Goal: Navigation & Orientation: Find specific page/section

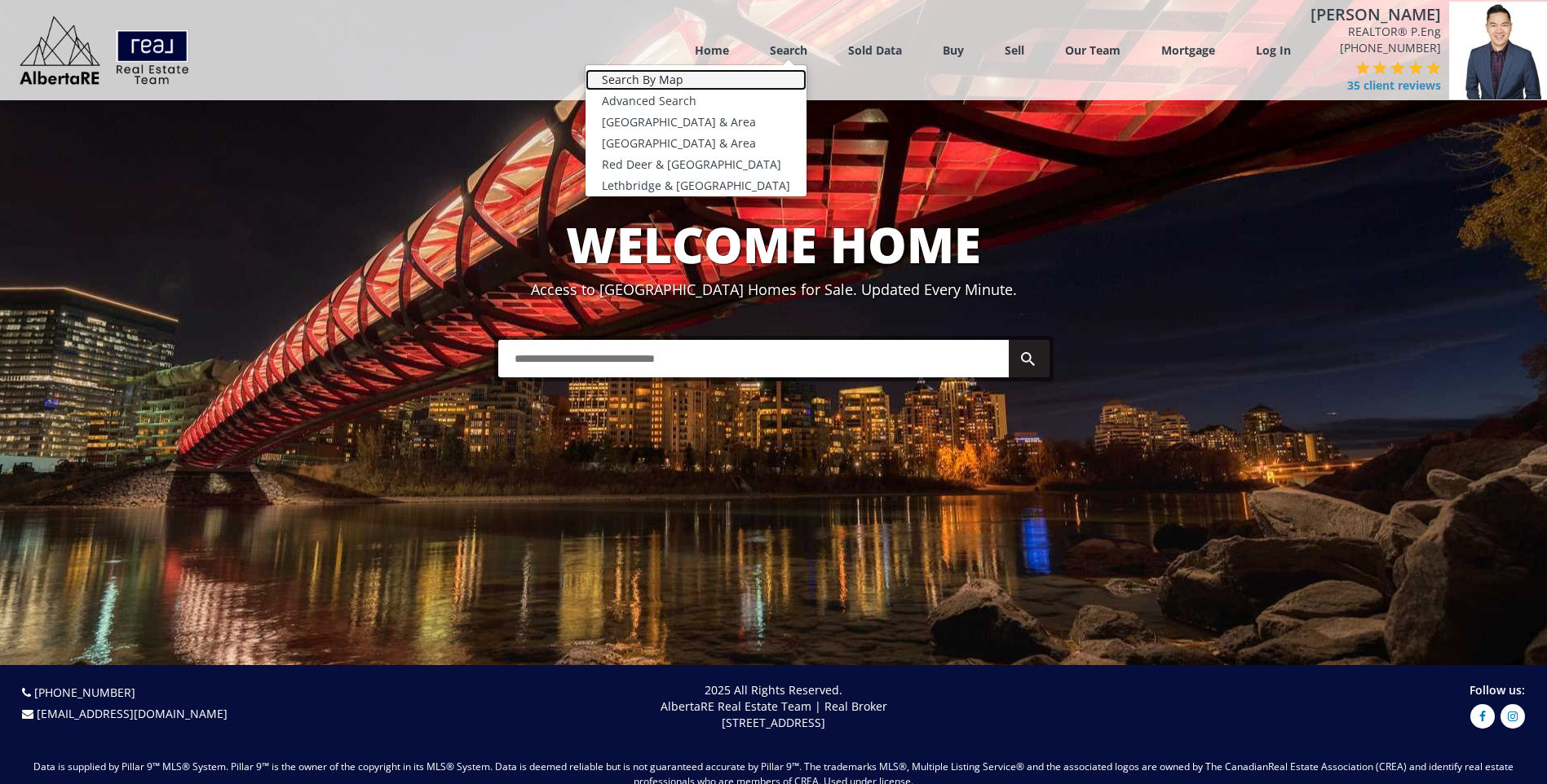
click at [743, 81] on link "Search By Map" at bounding box center [696, 80] width 221 height 21
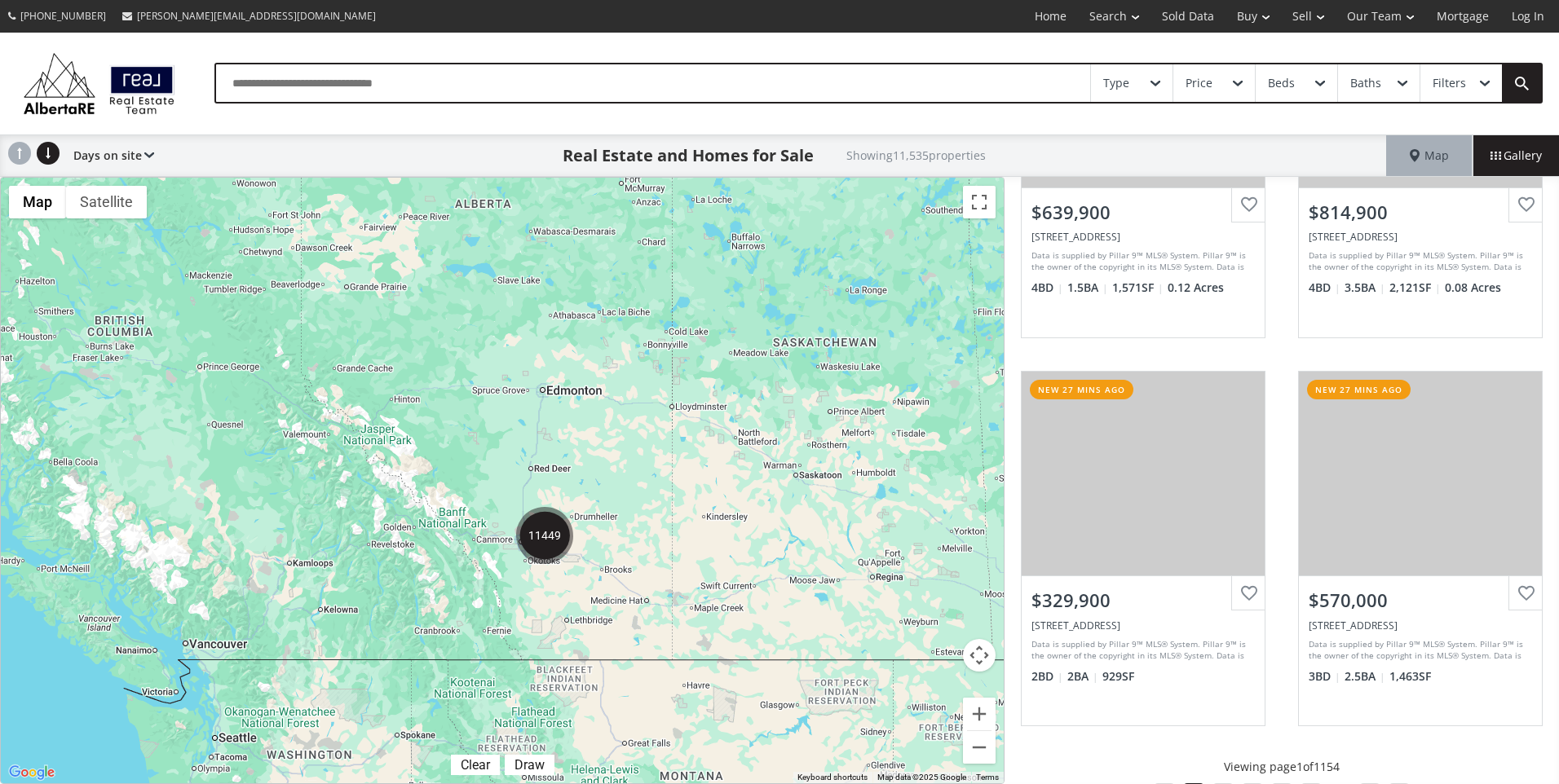
scroll to position [1423, 0]
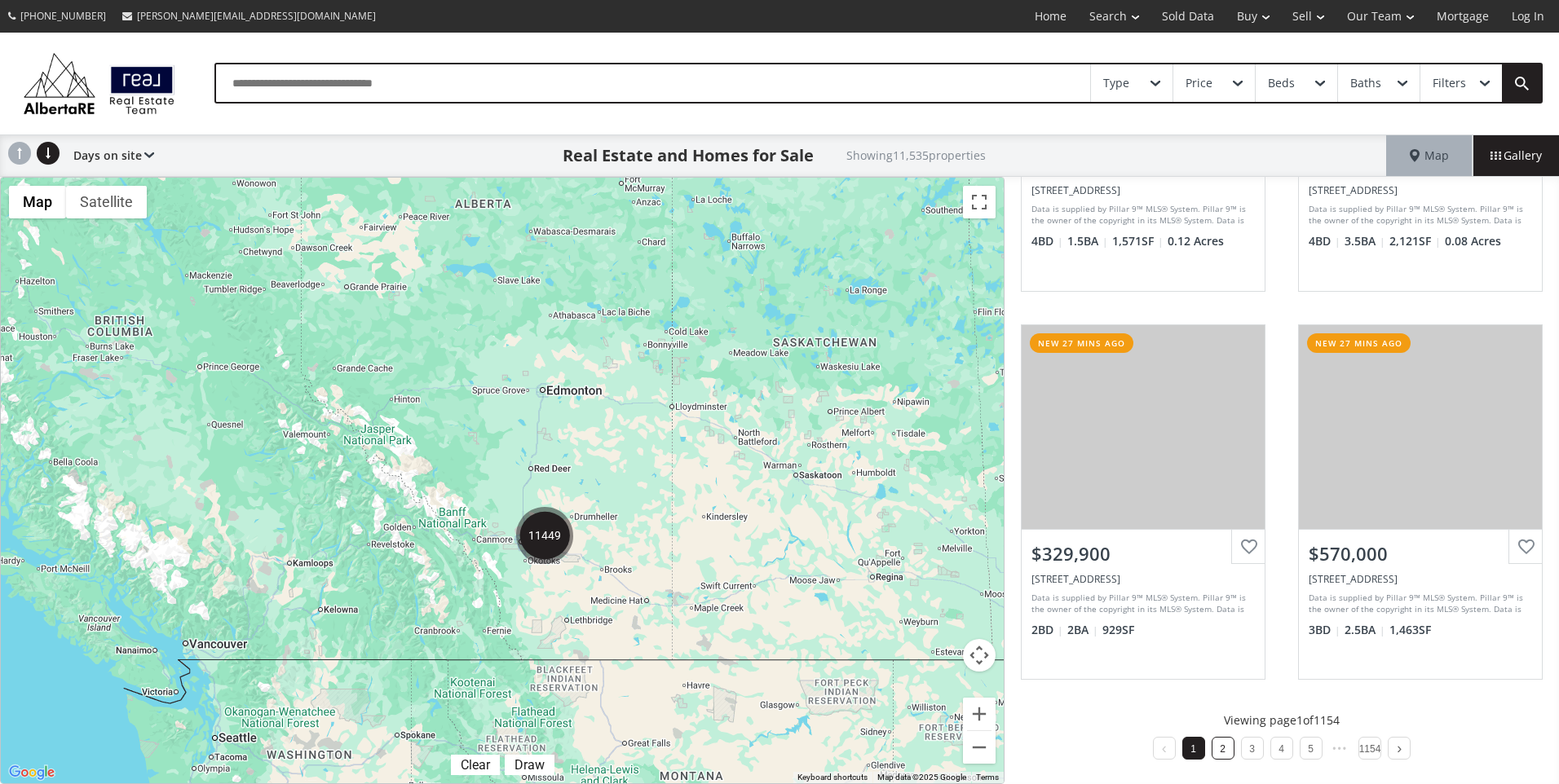
click at [1223, 751] on li "2" at bounding box center [1223, 748] width 23 height 23
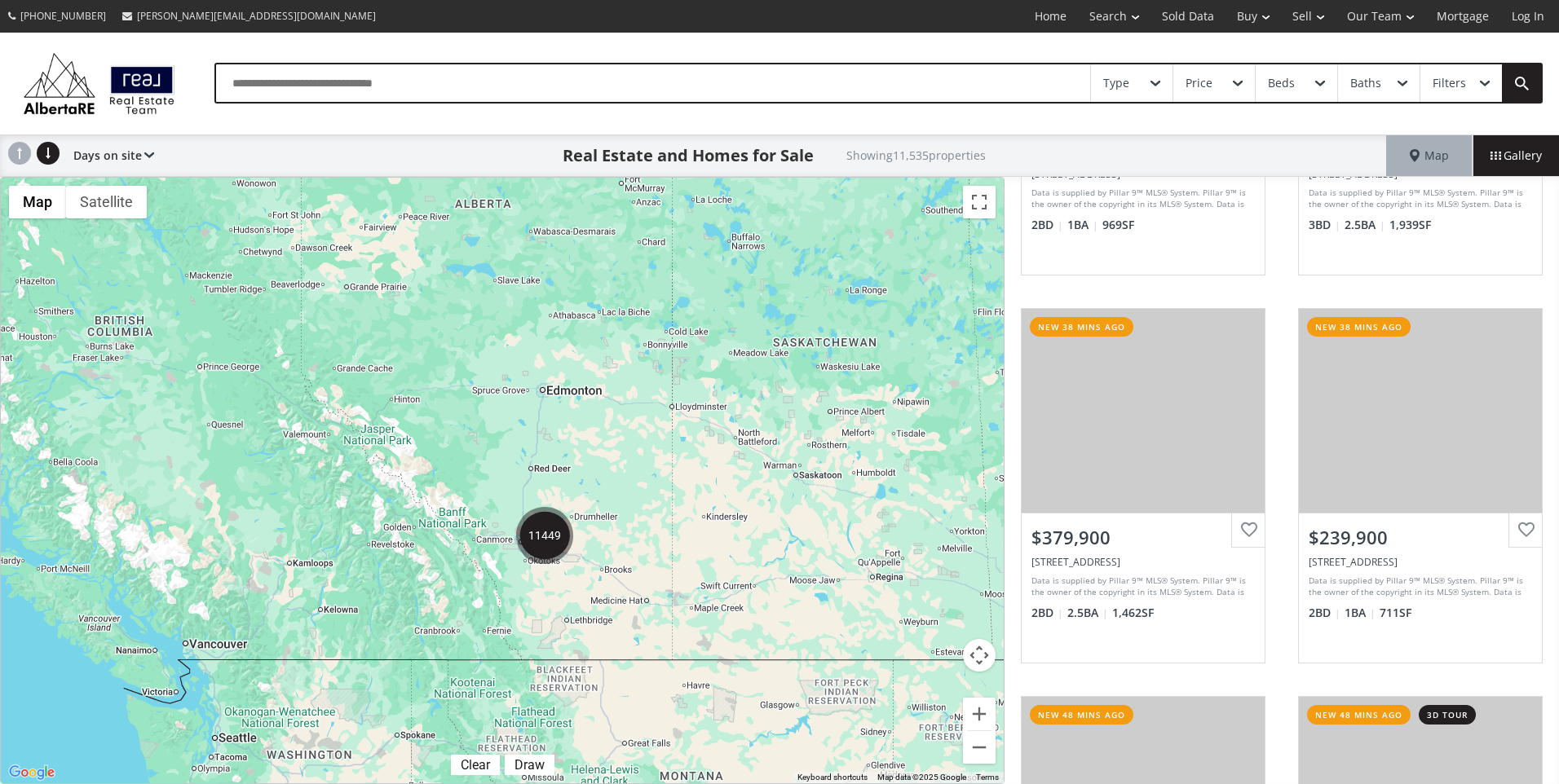
scroll to position [1423, 0]
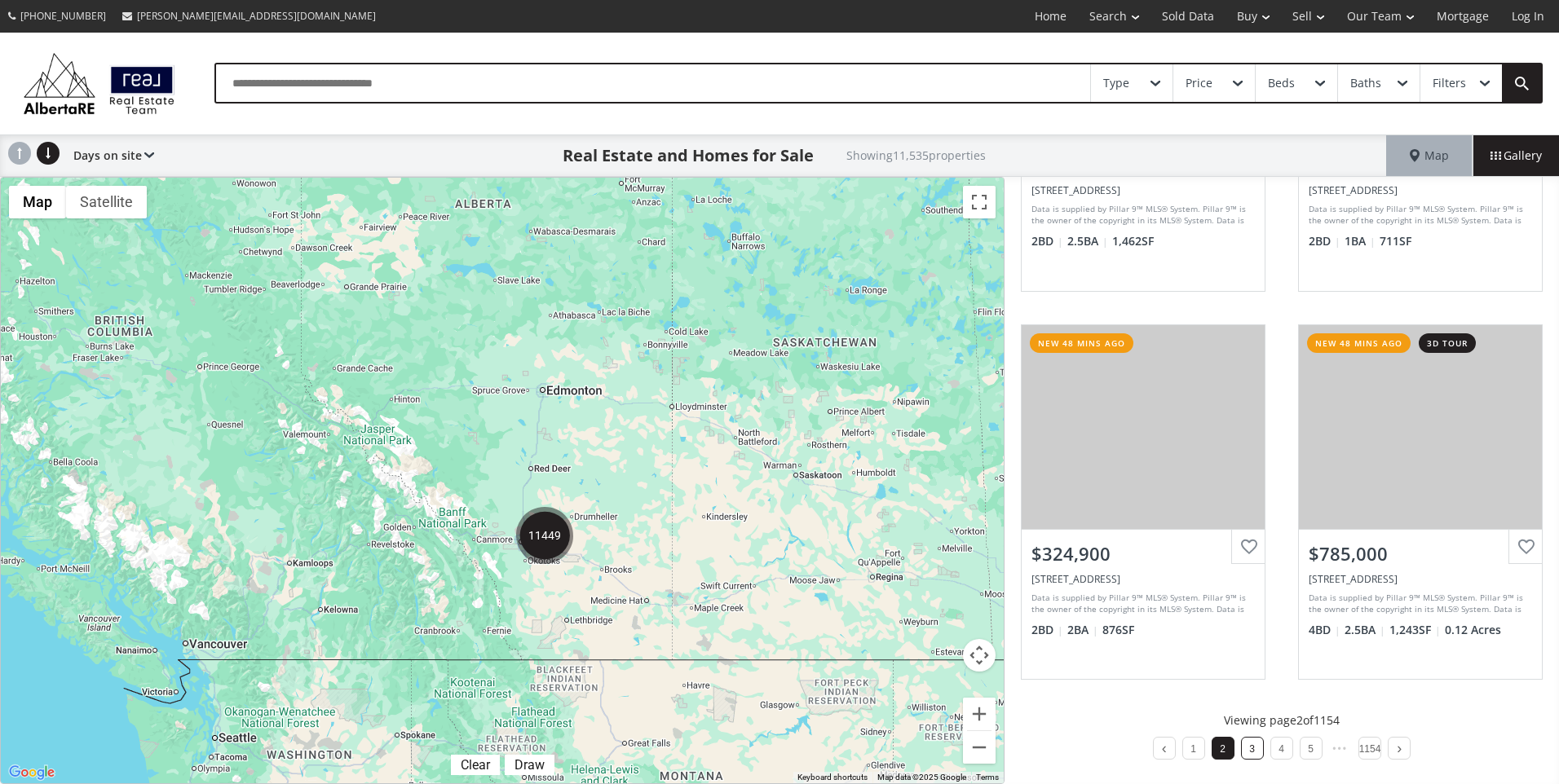
click at [1254, 745] on li "3" at bounding box center [1252, 748] width 23 height 23
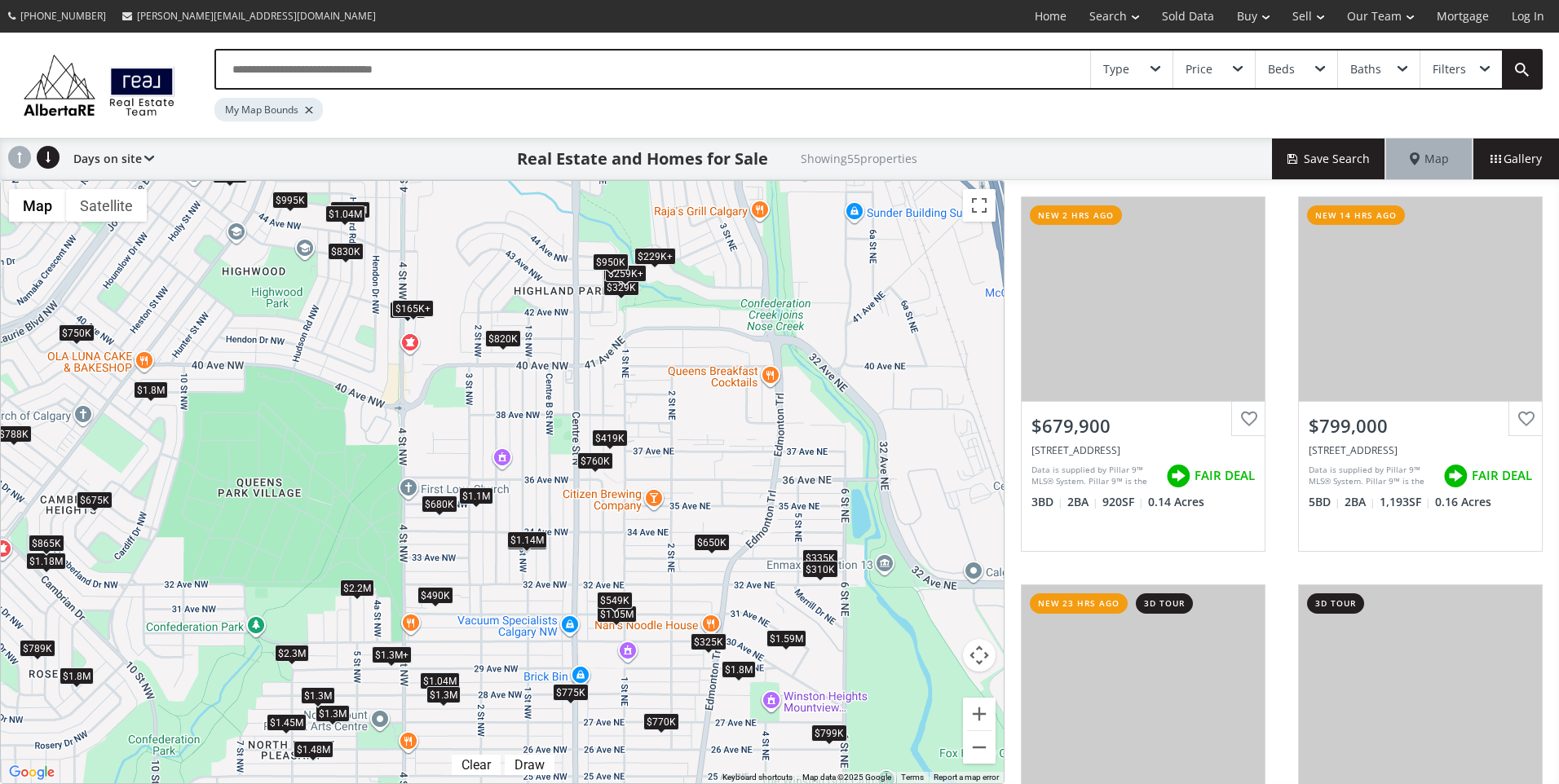
click at [618, 592] on div "$549K" at bounding box center [615, 601] width 36 height 17
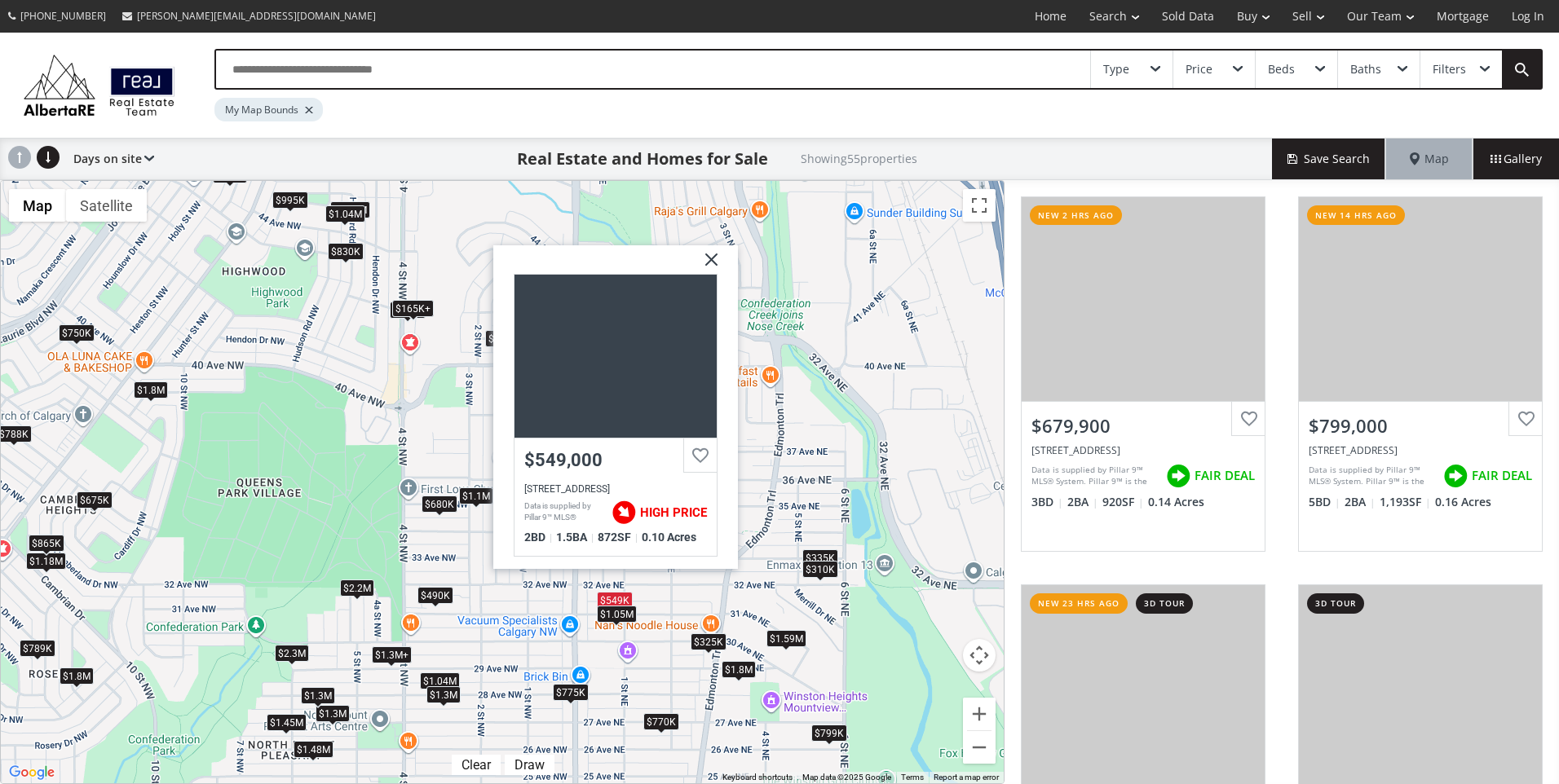
click at [611, 609] on div "$1.05M" at bounding box center [616, 613] width 40 height 17
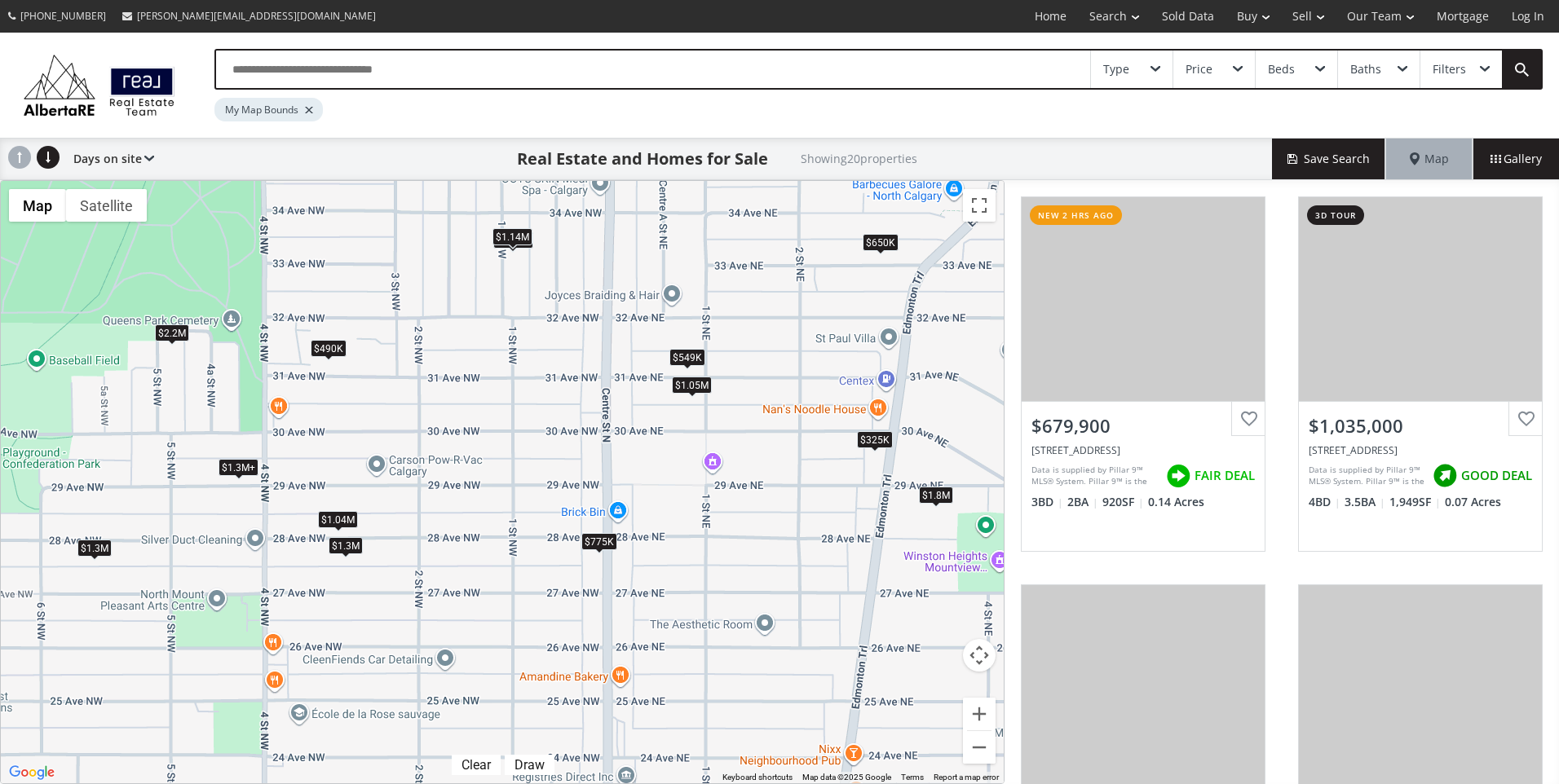
drag, startPoint x: 612, startPoint y: 659, endPoint x: 664, endPoint y: 450, distance: 215.4
click at [664, 450] on div "$680K $1.04M $2.2M $1.8M $760K $775K $1.3M+ $1.3M+ $419K $650K $1.14M $1.14M $5…" at bounding box center [502, 482] width 1003 height 602
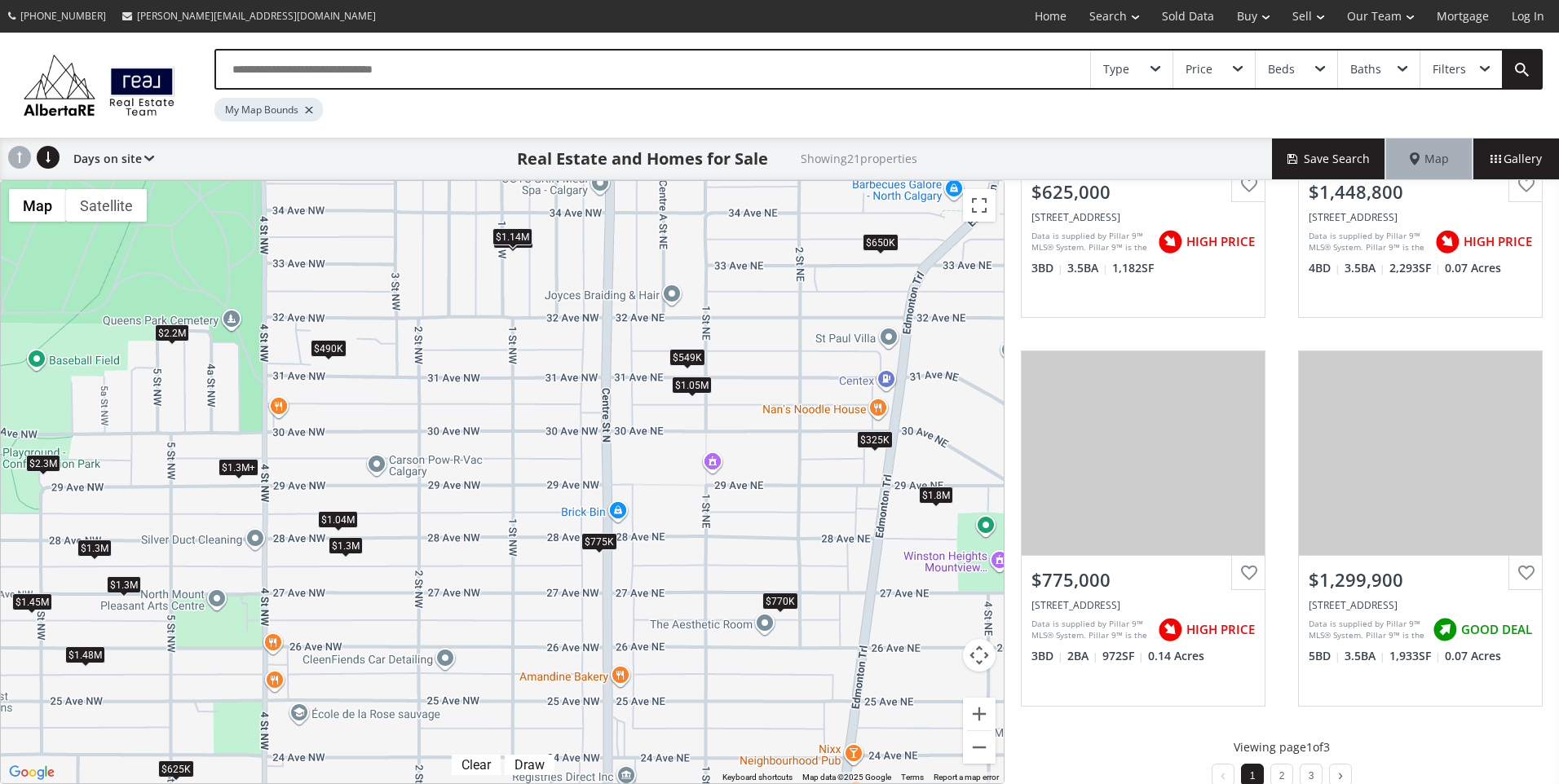
scroll to position [1426, 0]
